Goal: Check status: Check status

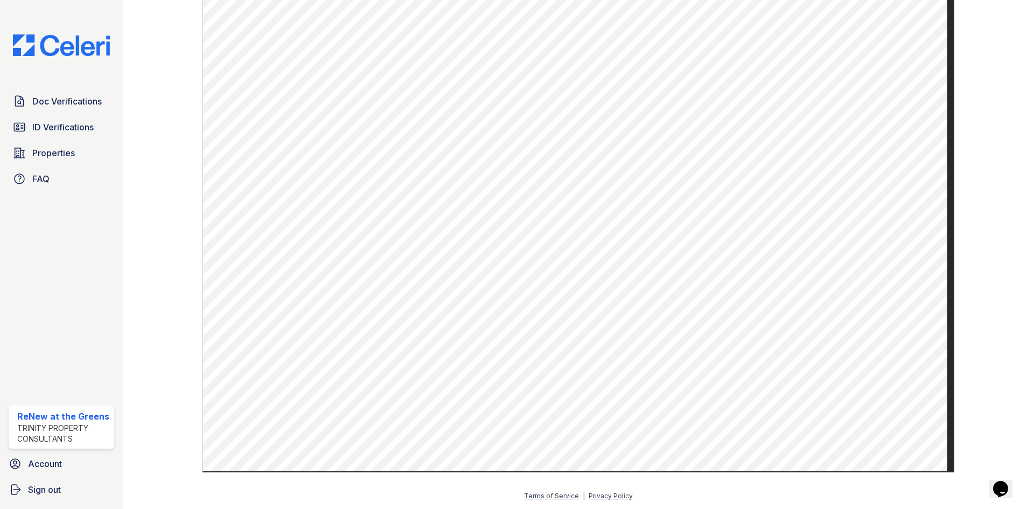
scroll to position [517, 0]
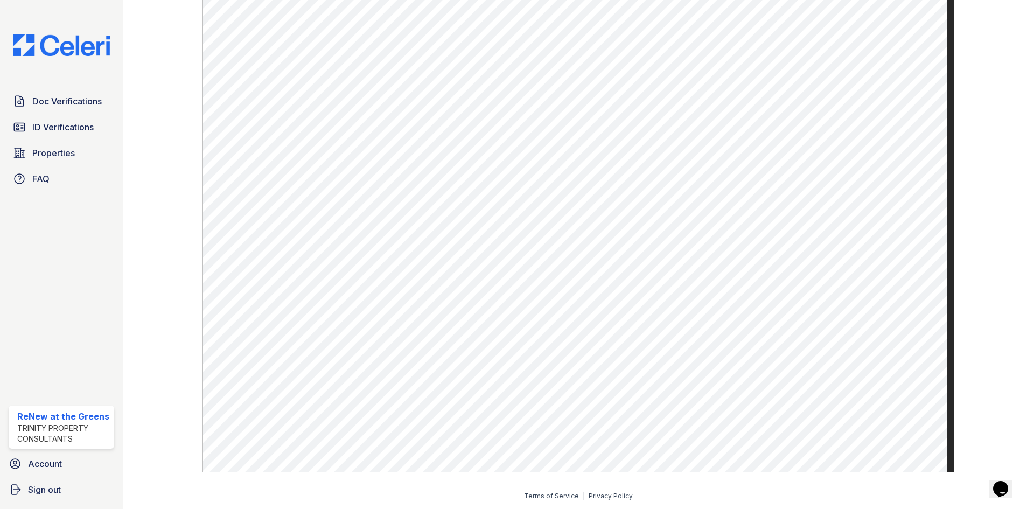
click at [71, 113] on div "Doc Verifications ID Verifications Properties FAQ" at bounding box center [61, 139] width 114 height 99
click at [113, 98] on link "Doc Verifications" at bounding box center [62, 101] width 106 height 22
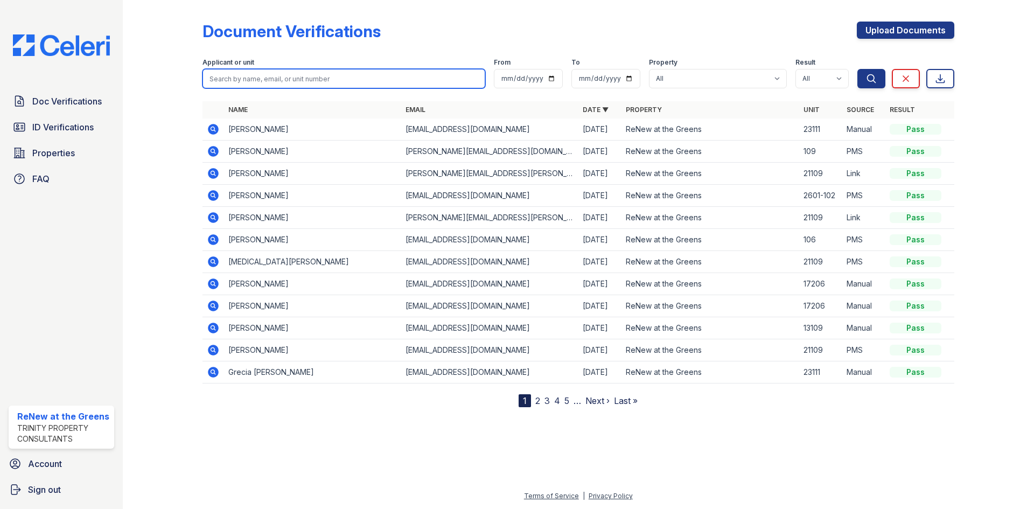
click at [332, 72] on input "search" at bounding box center [343, 78] width 283 height 19
click at [332, 73] on input "search" at bounding box center [343, 78] width 283 height 19
type input "faustisa"
click at [541, 69] on button "Search" at bounding box center [871, 78] width 28 height 19
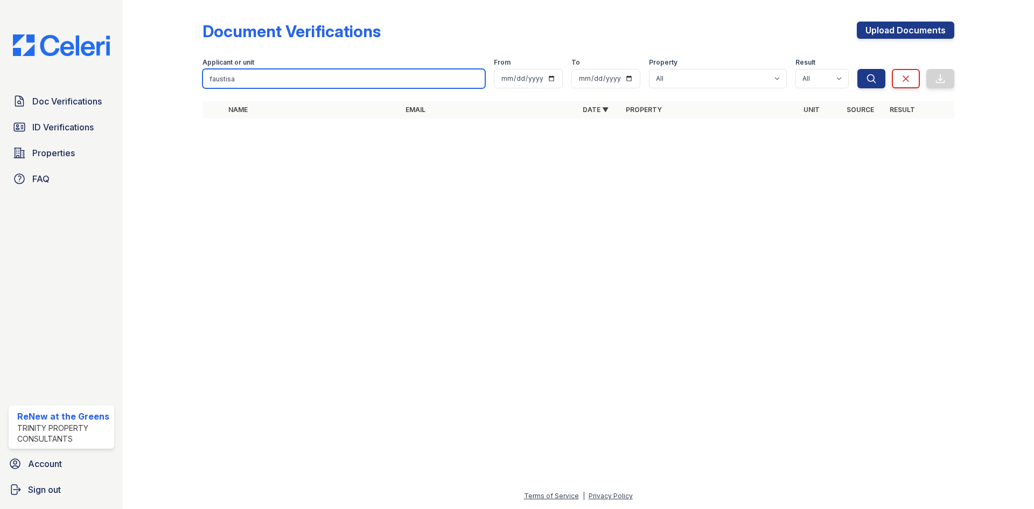
click at [332, 73] on input "faustisa" at bounding box center [343, 78] width 283 height 19
type input "fau"
click at [541, 69] on button "Search" at bounding box center [871, 78] width 28 height 19
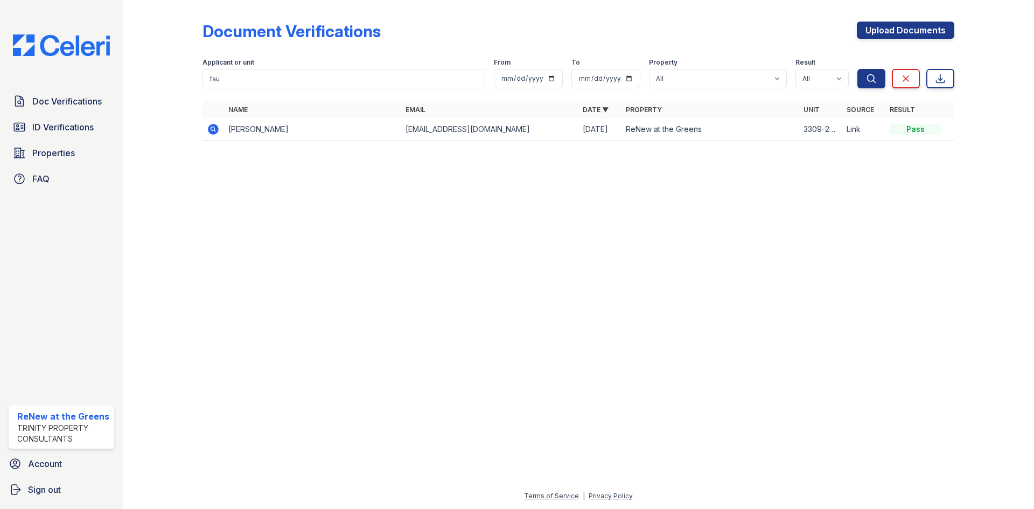
click at [210, 131] on icon at bounding box center [213, 129] width 11 height 11
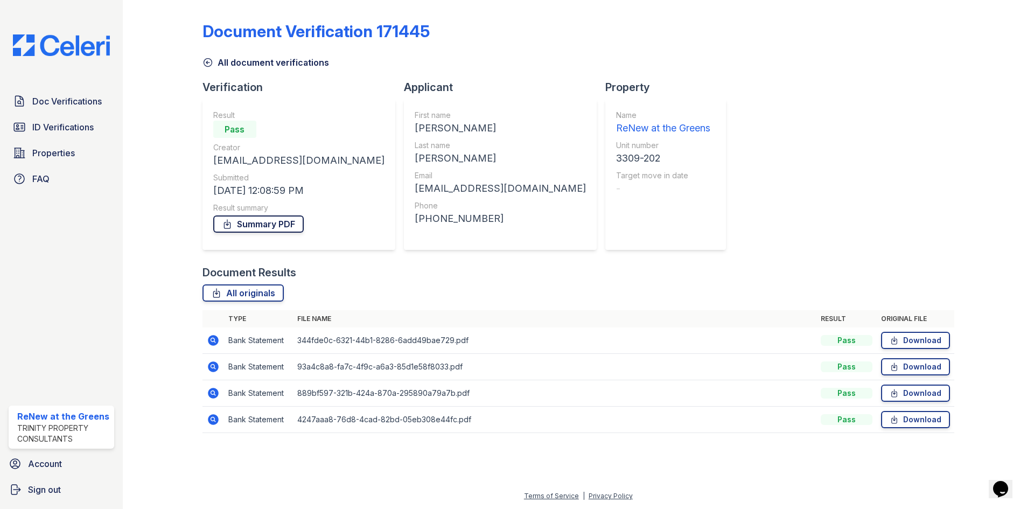
click at [264, 221] on link "Summary PDF" at bounding box center [258, 223] width 90 height 17
click at [248, 71] on div "Document Verification 171445 All document verifications Verification Result Pas…" at bounding box center [578, 223] width 752 height 439
click at [247, 66] on link "All document verifications" at bounding box center [265, 62] width 127 height 13
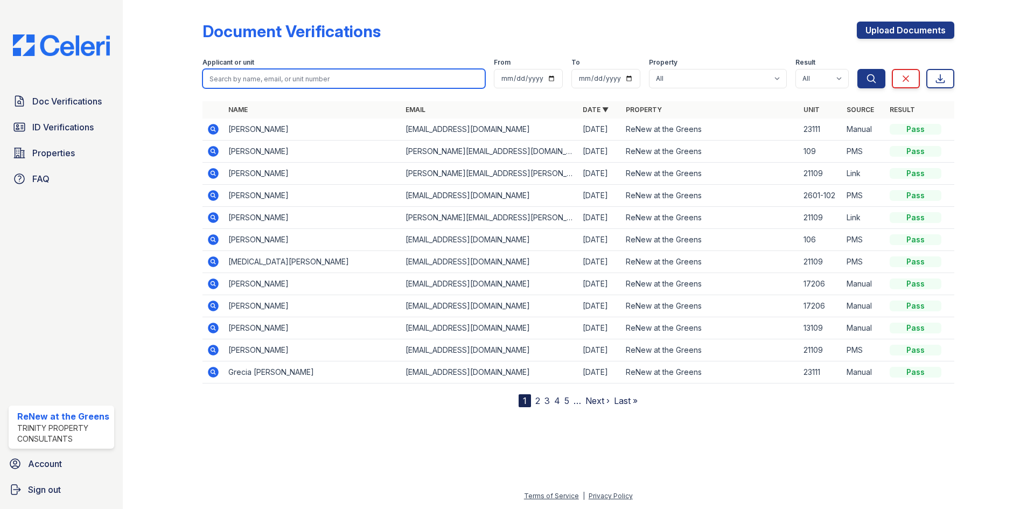
click at [295, 85] on input "search" at bounding box center [343, 78] width 283 height 19
click at [548, 399] on link "3" at bounding box center [546, 400] width 5 height 11
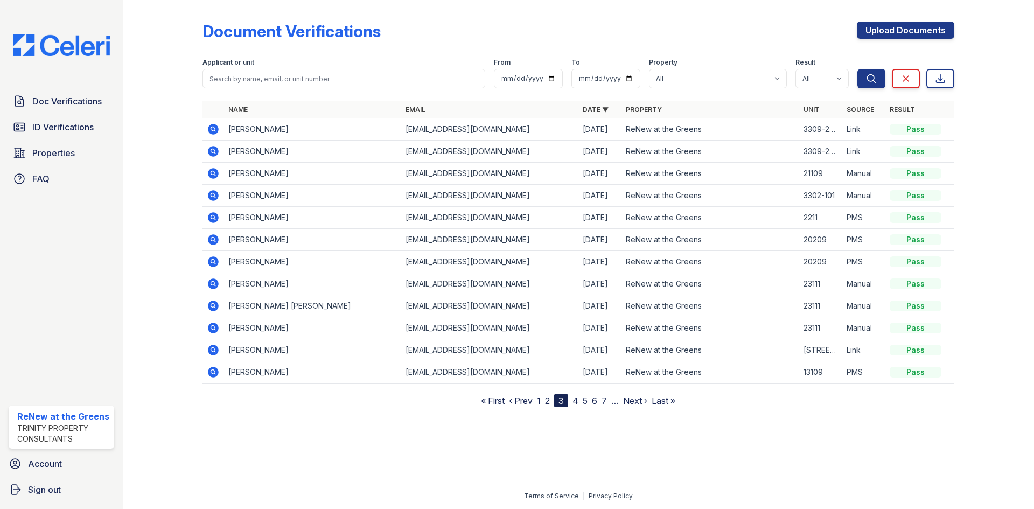
click at [216, 150] on icon at bounding box center [213, 151] width 11 height 11
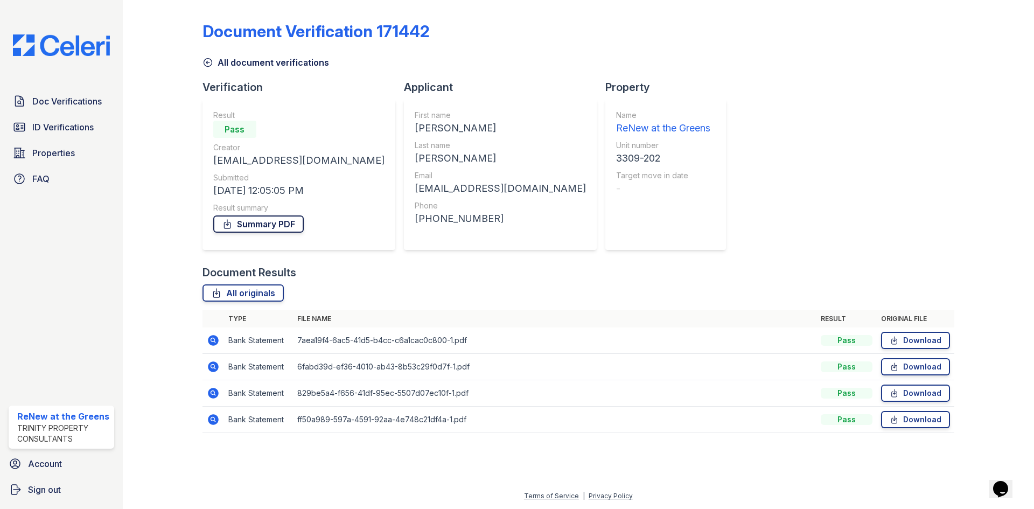
click at [272, 226] on link "Summary PDF" at bounding box center [258, 223] width 90 height 17
click at [278, 66] on link "All document verifications" at bounding box center [265, 62] width 127 height 13
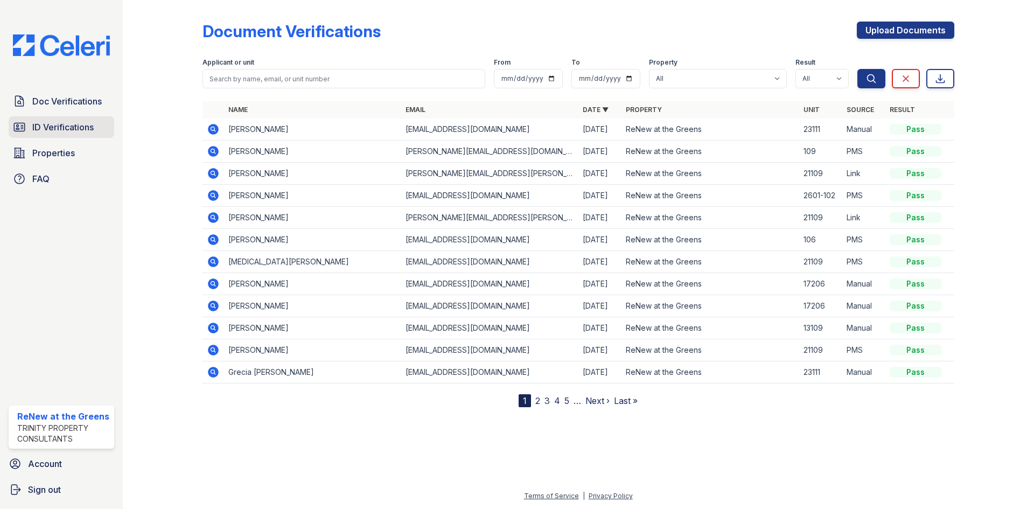
click at [94, 131] on span "ID Verifications" at bounding box center [62, 127] width 61 height 13
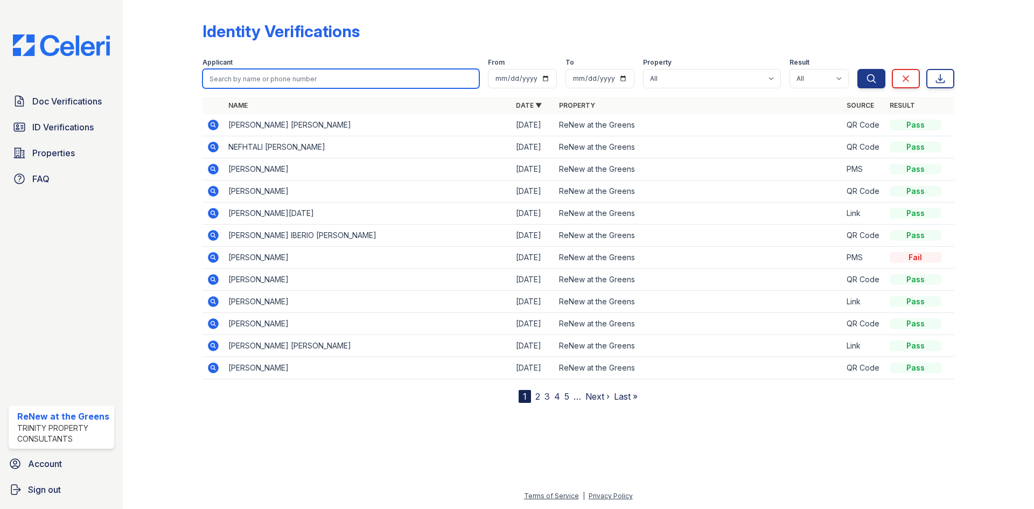
click at [284, 88] on input "search" at bounding box center [340, 78] width 277 height 19
type input "emilio"
click at [857, 69] on button "Search" at bounding box center [871, 78] width 28 height 19
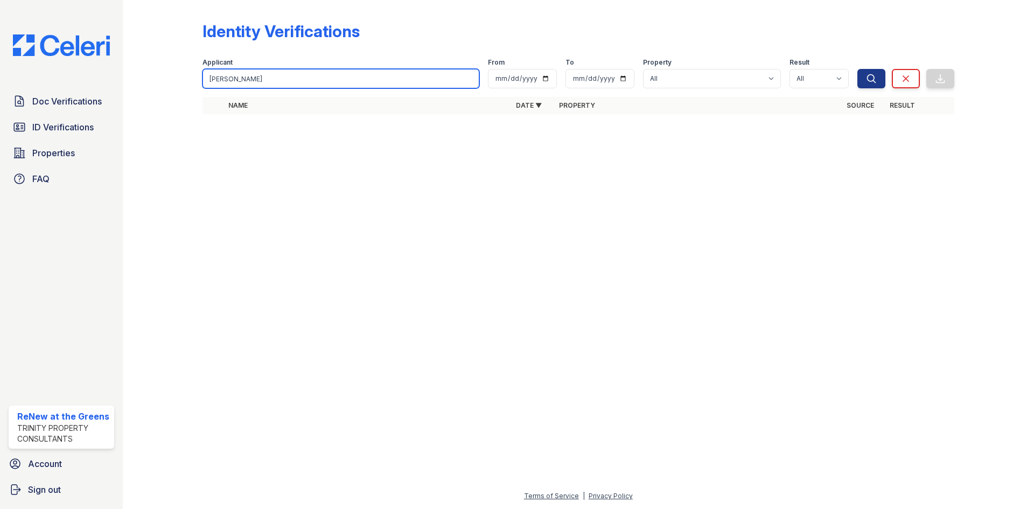
click at [284, 88] on input "emilio" at bounding box center [340, 78] width 277 height 19
type input "fau"
click at [857, 69] on button "Search" at bounding box center [871, 78] width 28 height 19
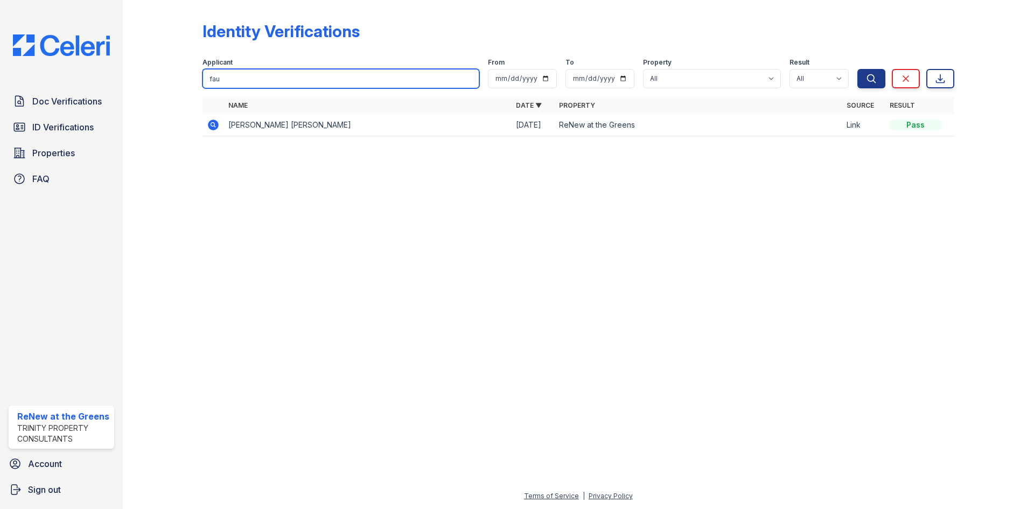
click at [339, 82] on input "fau" at bounding box center [340, 78] width 277 height 19
type input "fau"
click at [857, 69] on button "Search" at bounding box center [871, 78] width 28 height 19
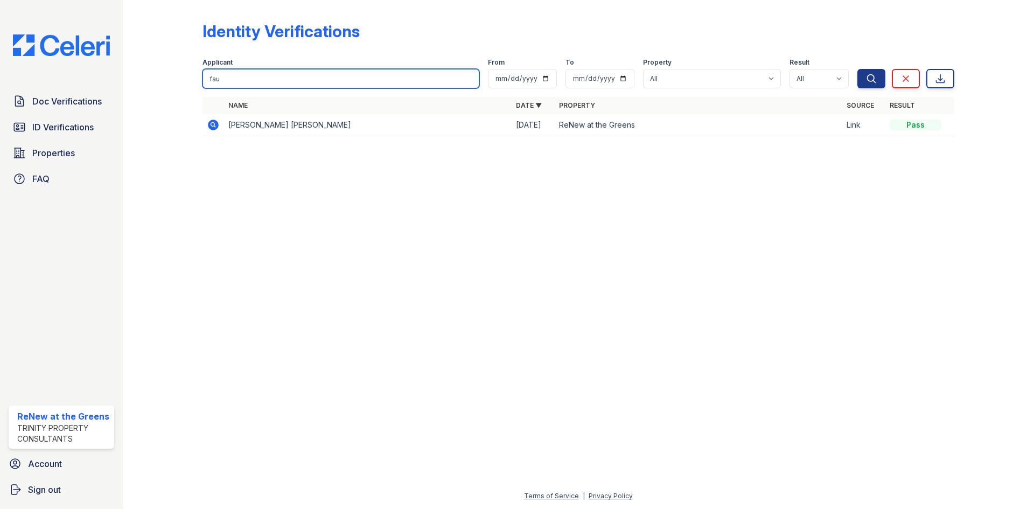
click at [471, 78] on input "fau" at bounding box center [340, 78] width 277 height 19
click at [466, 78] on input "search" at bounding box center [340, 78] width 277 height 19
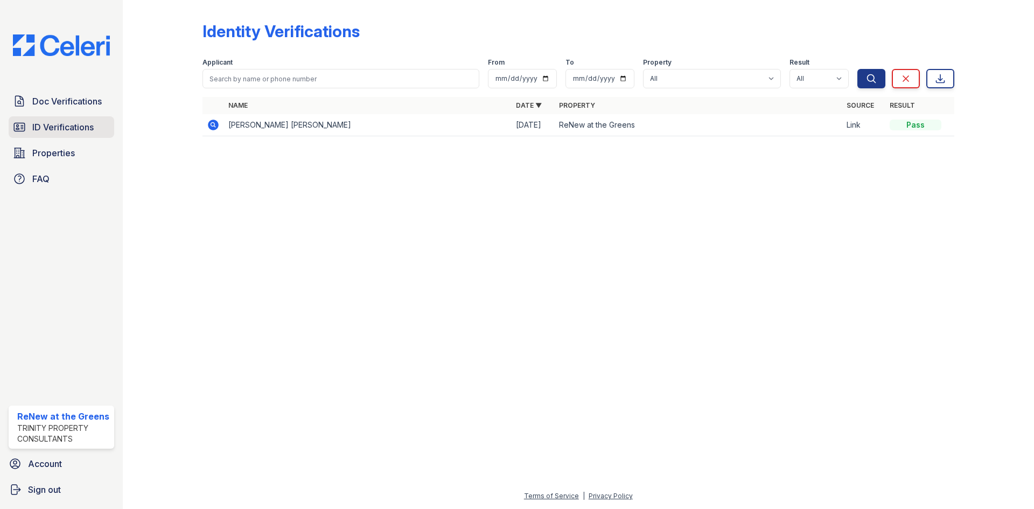
click at [75, 130] on span "ID Verifications" at bounding box center [62, 127] width 61 height 13
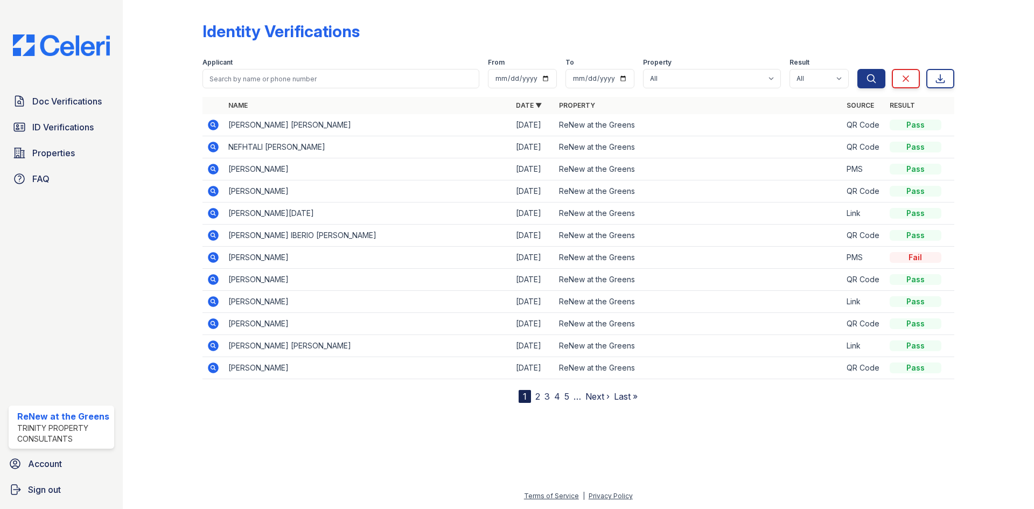
click at [535, 396] on link "2" at bounding box center [537, 396] width 5 height 11
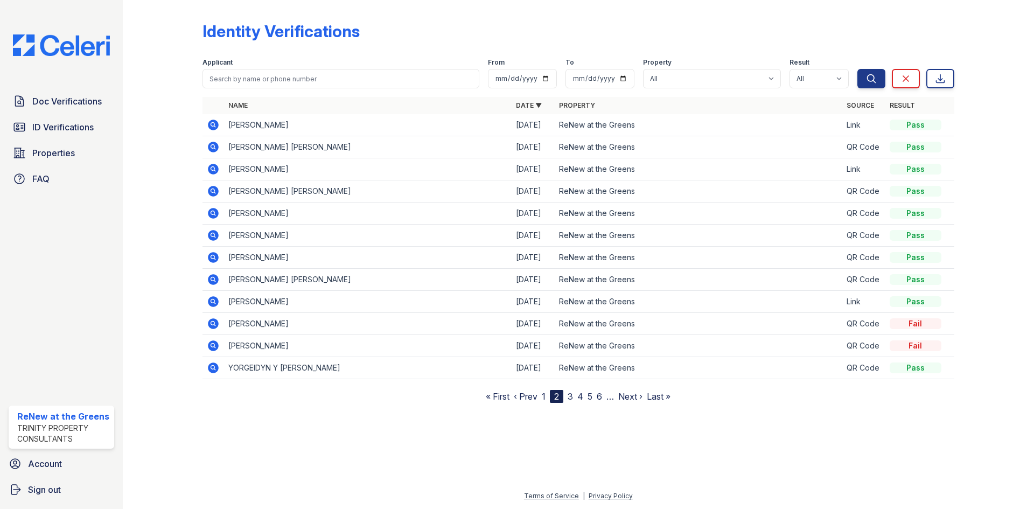
click at [569, 399] on link "3" at bounding box center [569, 396] width 5 height 11
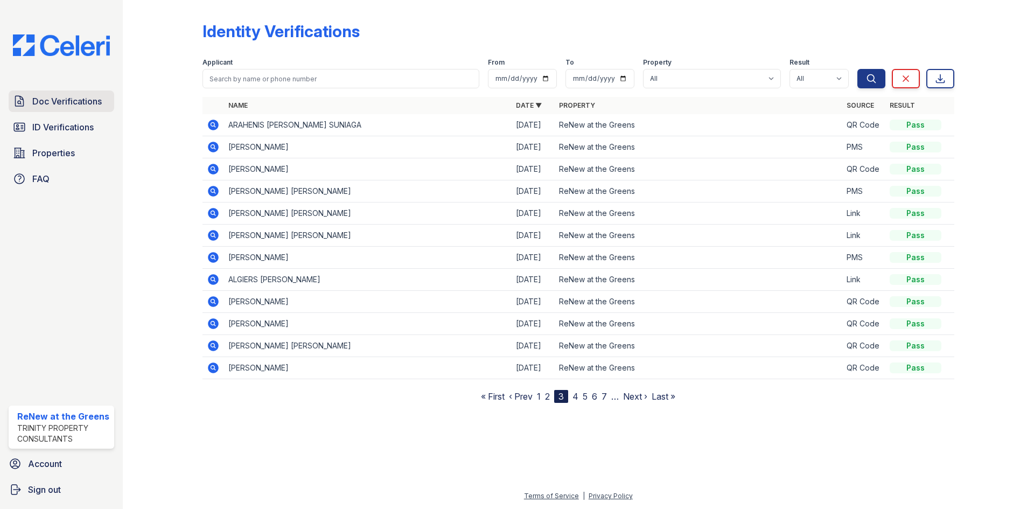
click at [67, 101] on span "Doc Verifications" at bounding box center [66, 101] width 69 height 13
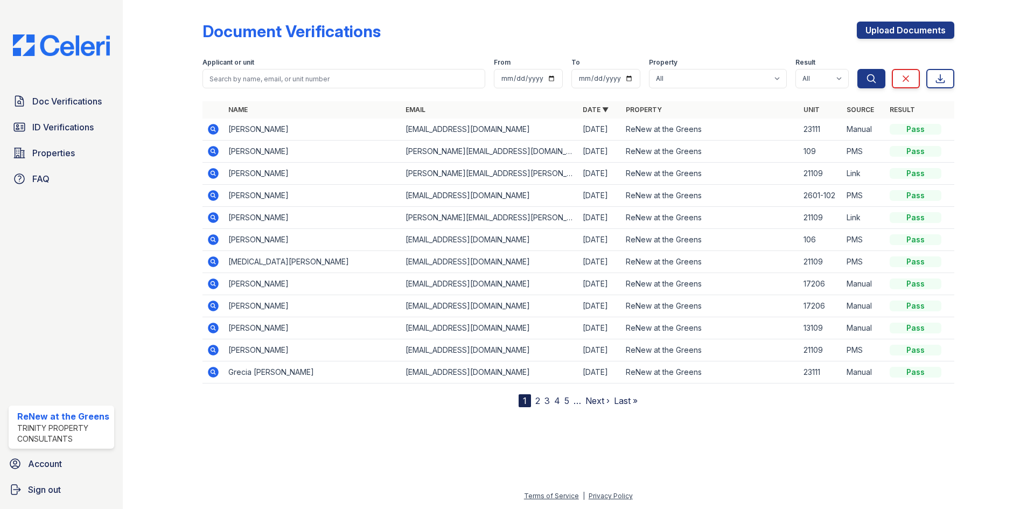
click at [548, 399] on link "3" at bounding box center [546, 400] width 5 height 11
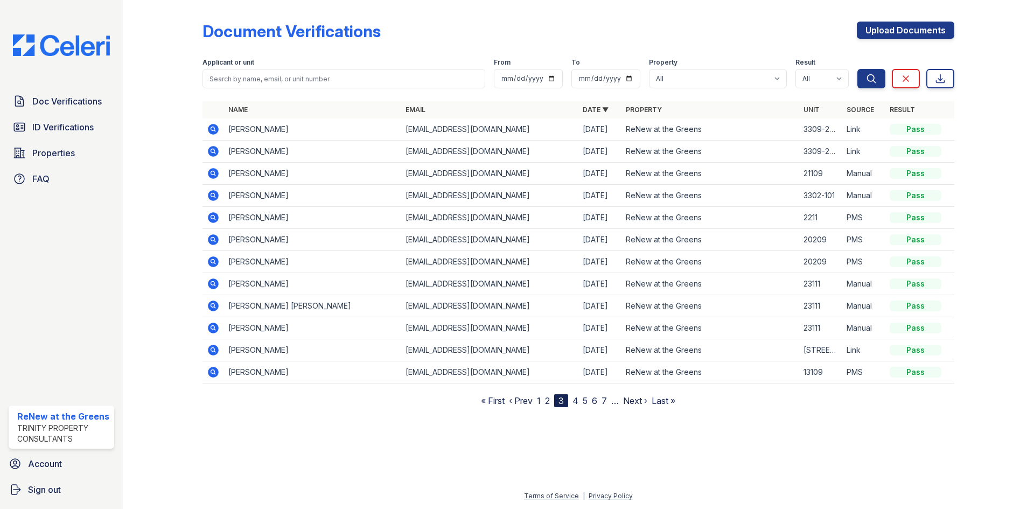
click at [545, 399] on link "2" at bounding box center [547, 400] width 5 height 11
click at [571, 402] on link "3" at bounding box center [569, 400] width 5 height 11
click at [58, 130] on span "ID Verifications" at bounding box center [62, 127] width 61 height 13
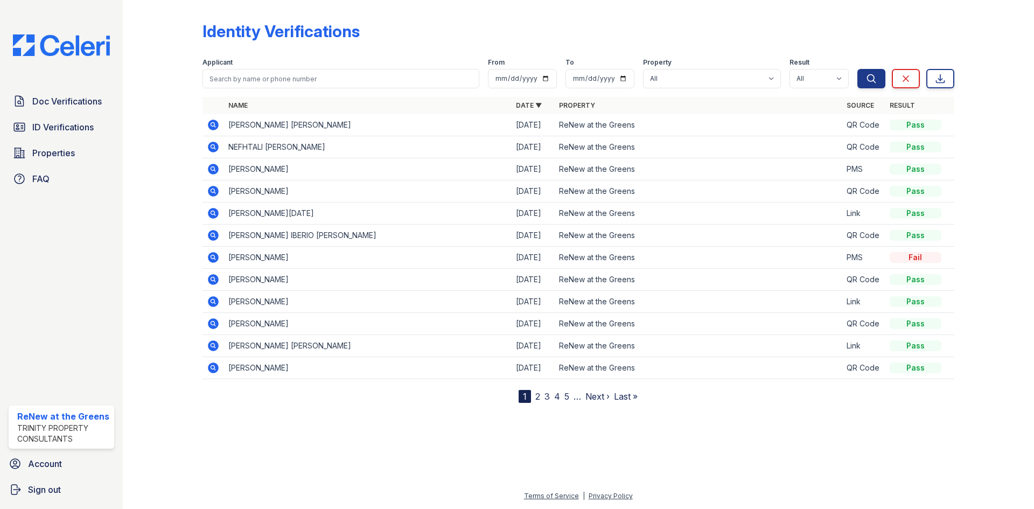
click at [211, 146] on icon at bounding box center [213, 147] width 13 height 13
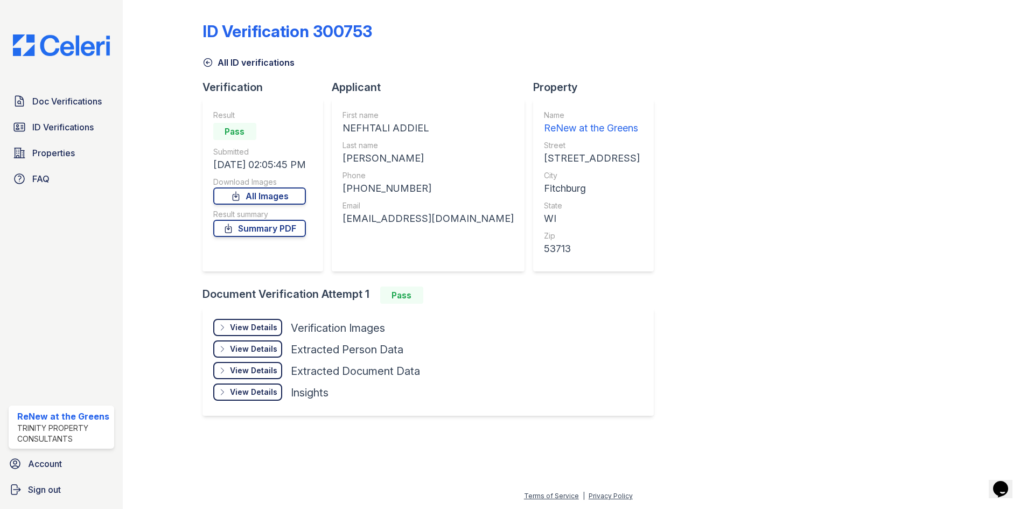
click at [275, 54] on div "All ID verifications" at bounding box center [578, 59] width 752 height 19
click at [272, 67] on link "All ID verifications" at bounding box center [248, 62] width 92 height 13
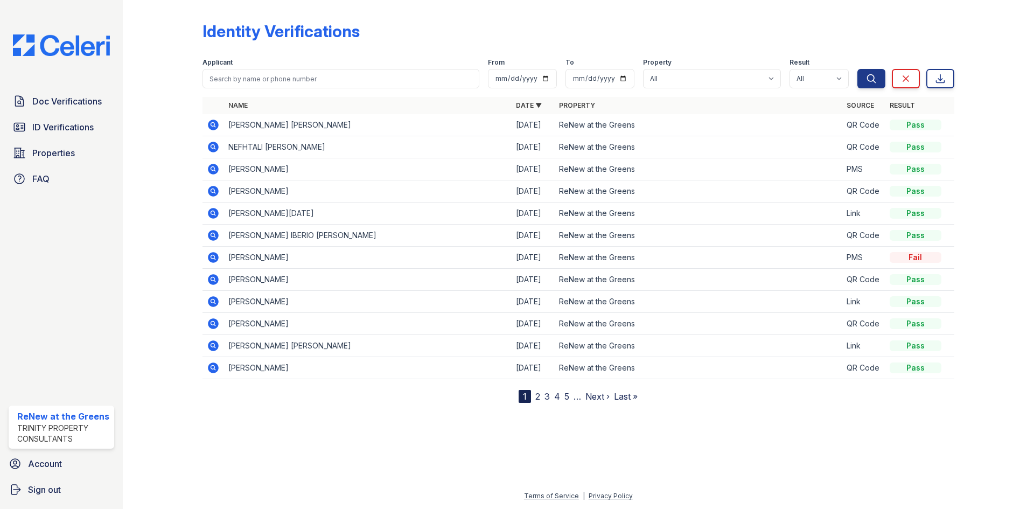
click at [214, 164] on icon at bounding box center [213, 169] width 11 height 11
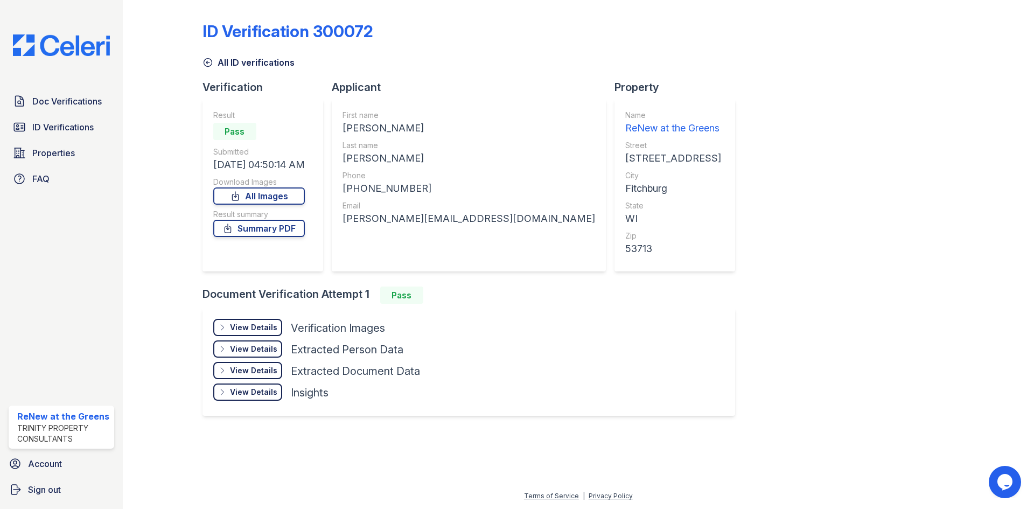
click at [240, 335] on div "View Details Details Hide Details Details Verification Images" at bounding box center [316, 330] width 207 height 22
click at [240, 333] on div "View Details Details" at bounding box center [247, 327] width 69 height 17
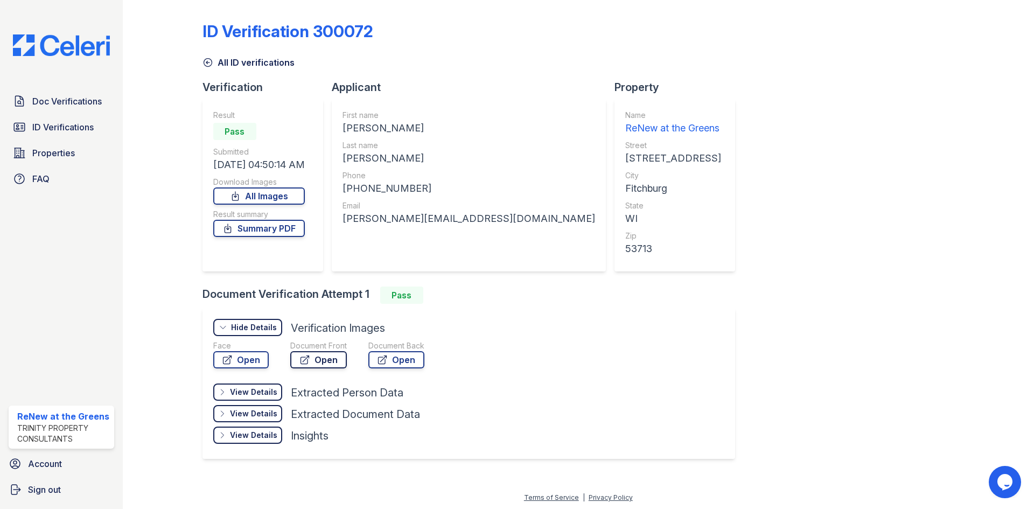
click at [308, 360] on icon at bounding box center [304, 359] width 11 height 11
click at [67, 124] on span "ID Verifications" at bounding box center [62, 127] width 61 height 13
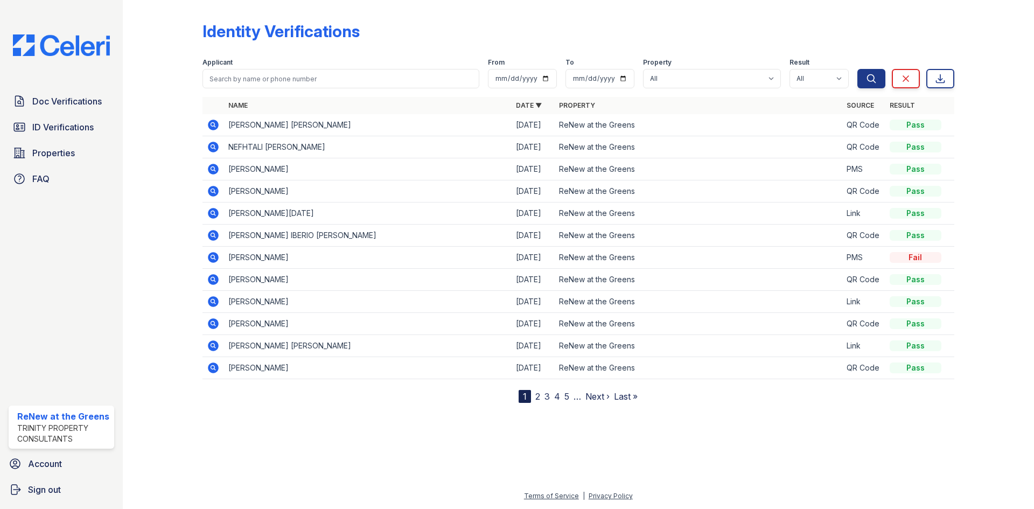
click at [69, 111] on link "Doc Verifications" at bounding box center [62, 101] width 106 height 22
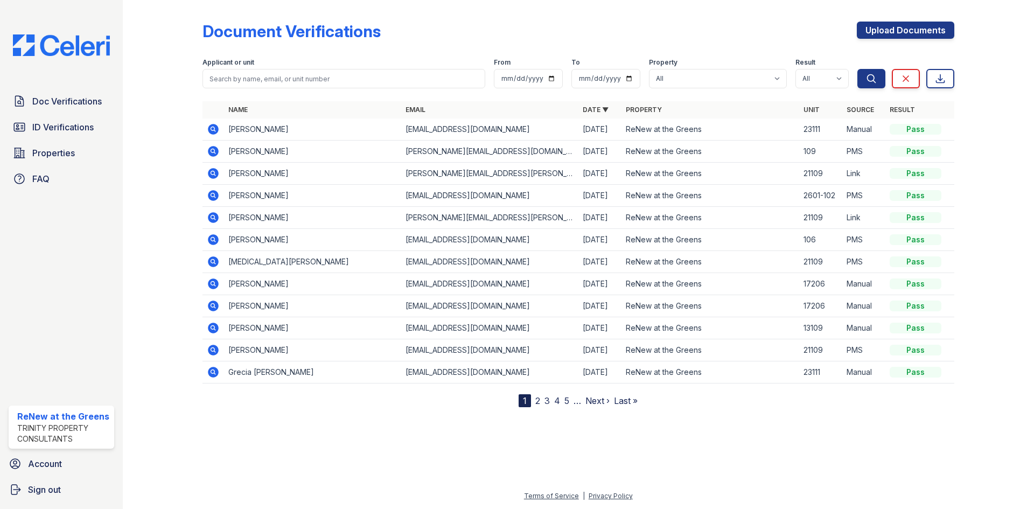
click at [209, 151] on icon at bounding box center [213, 151] width 11 height 11
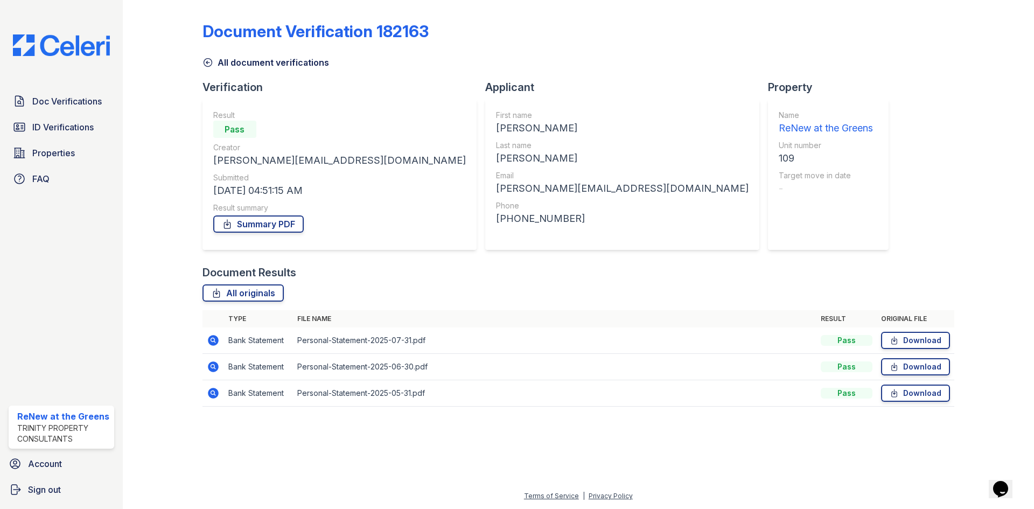
click at [208, 344] on icon at bounding box center [213, 340] width 13 height 13
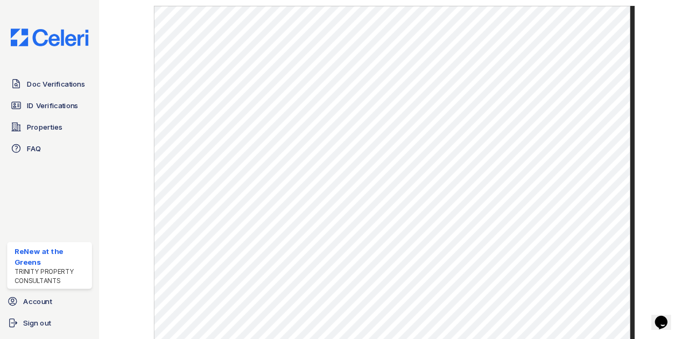
scroll to position [516, 0]
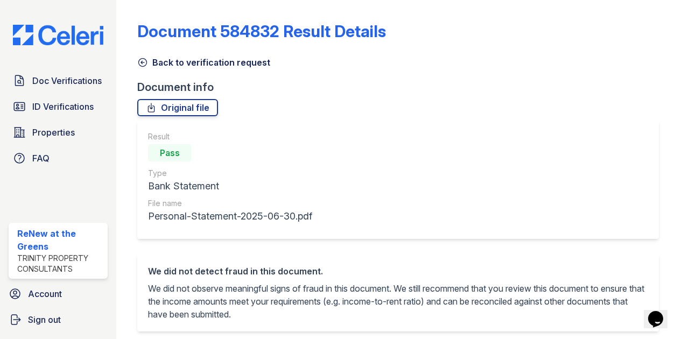
click at [142, 57] on link "Back to verification request" at bounding box center [203, 62] width 133 height 13
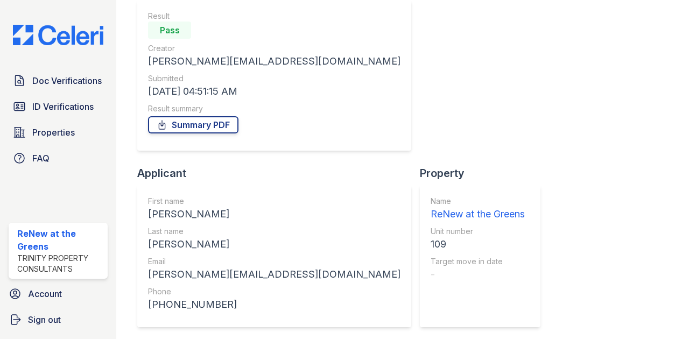
scroll to position [114, 0]
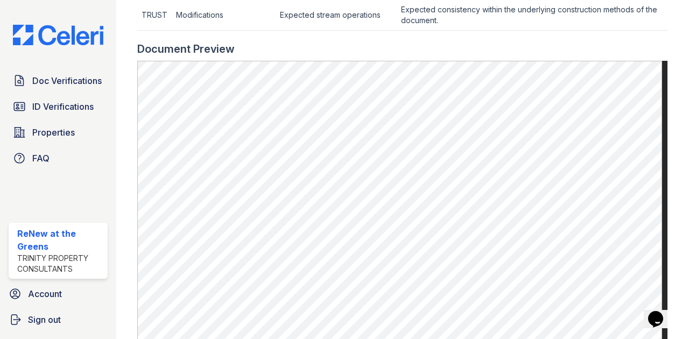
scroll to position [572, 0]
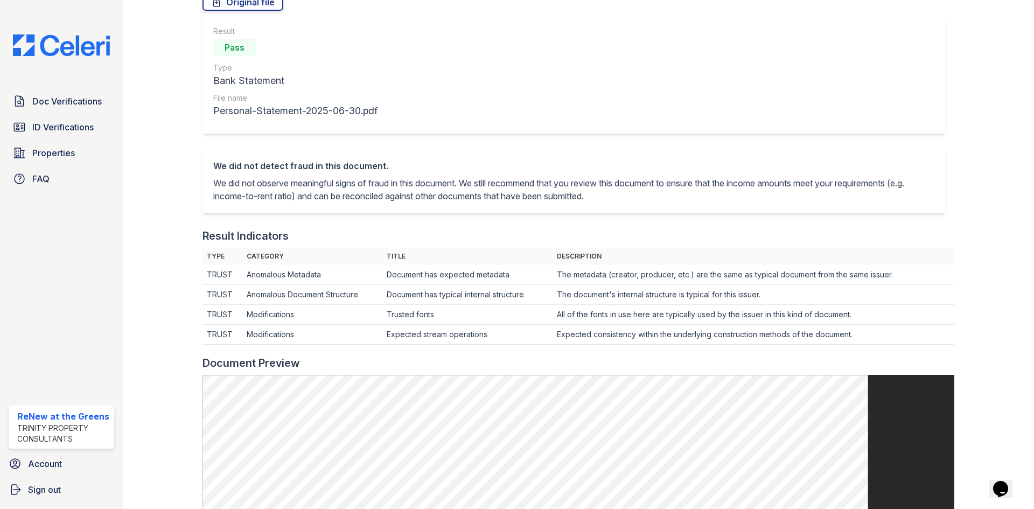
scroll to position [106, 0]
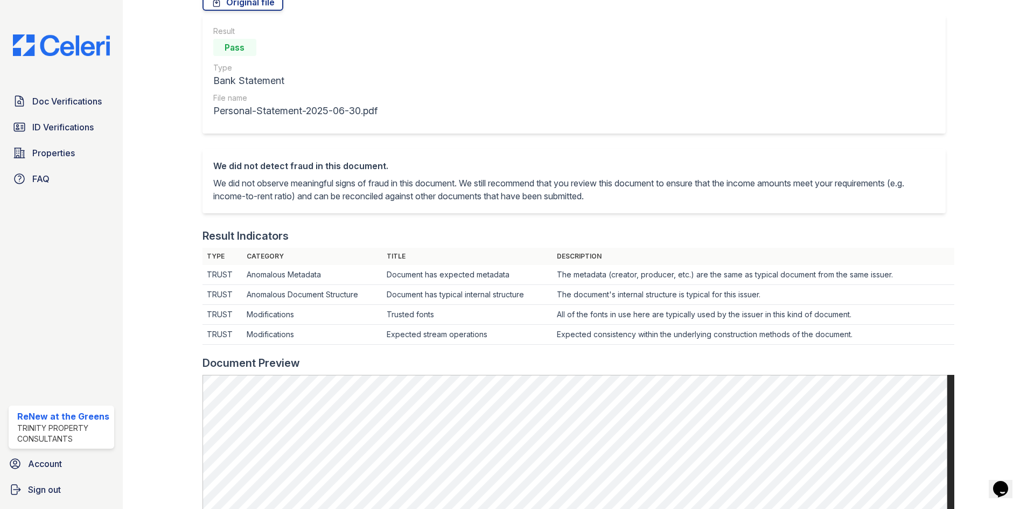
drag, startPoint x: 521, startPoint y: 2, endPoint x: 590, endPoint y: 52, distance: 85.5
click at [635, 149] on div "We did not detect fraud in this document. We did not observe meaningful signs o…" at bounding box center [573, 181] width 743 height 65
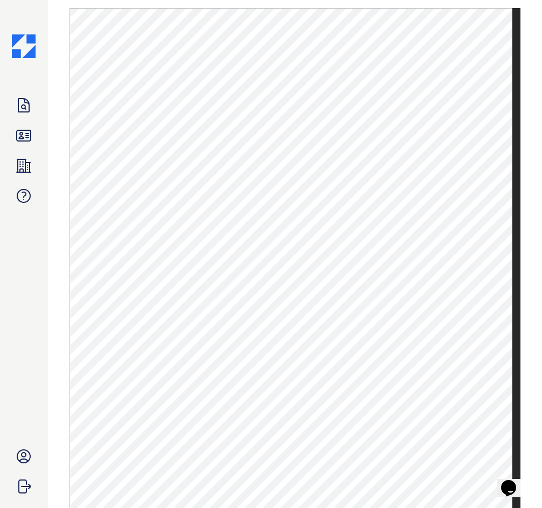
scroll to position [573, 0]
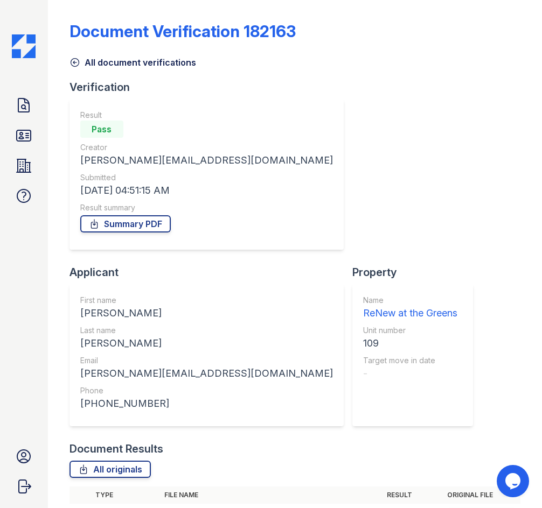
drag, startPoint x: 80, startPoint y: 392, endPoint x: 103, endPoint y: 372, distance: 30.5
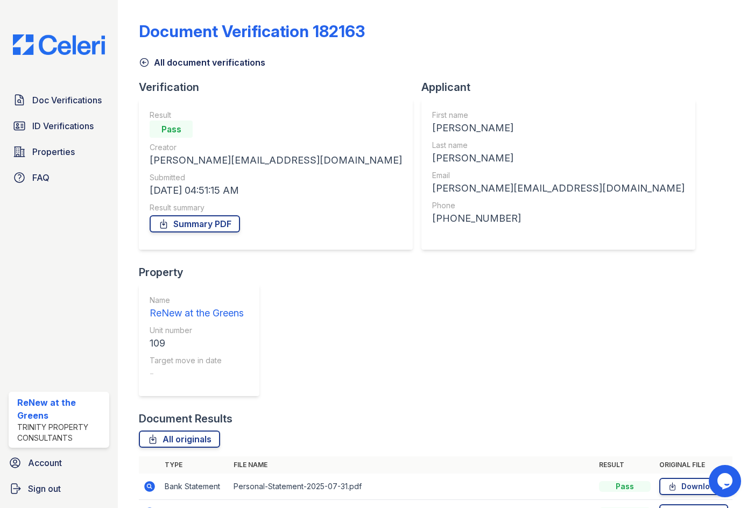
click at [151, 508] on icon at bounding box center [150, 513] width 11 height 11
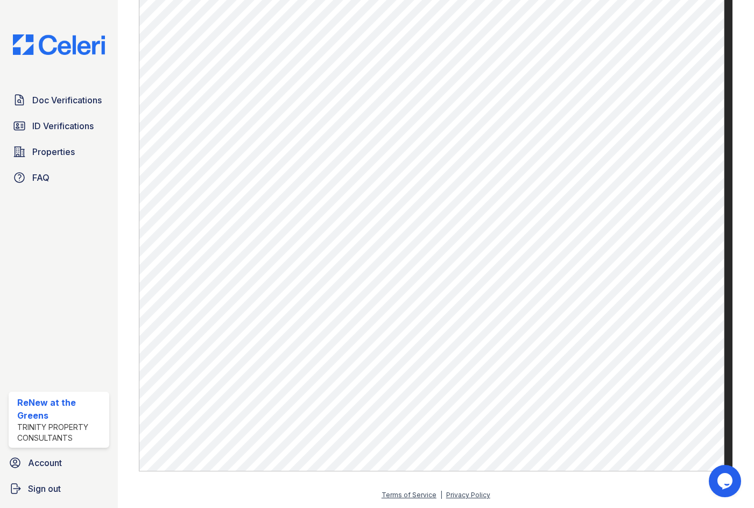
scroll to position [411, 0]
